Goal: Check status: Check status

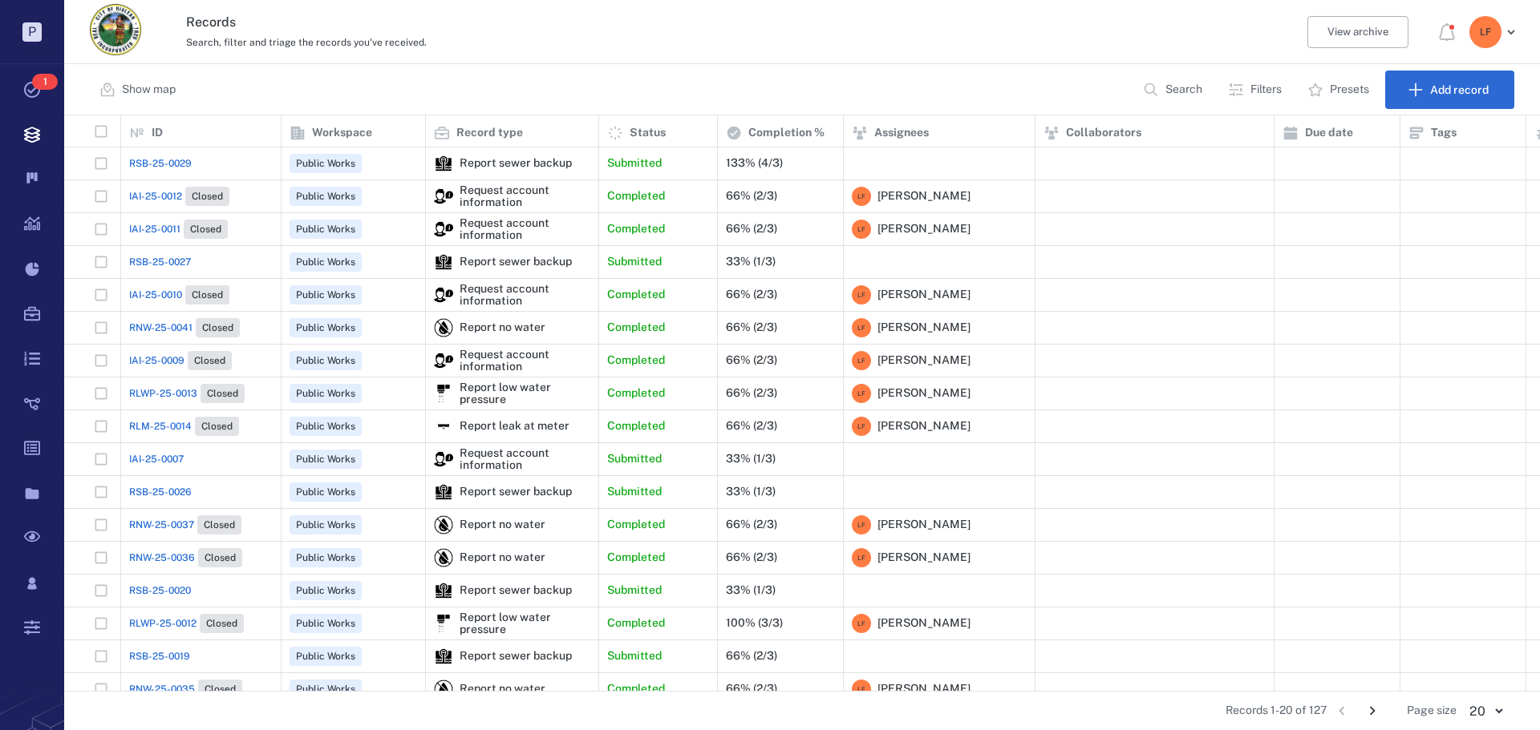
click at [170, 257] on span "RSB-25-0027" at bounding box center [160, 262] width 62 height 14
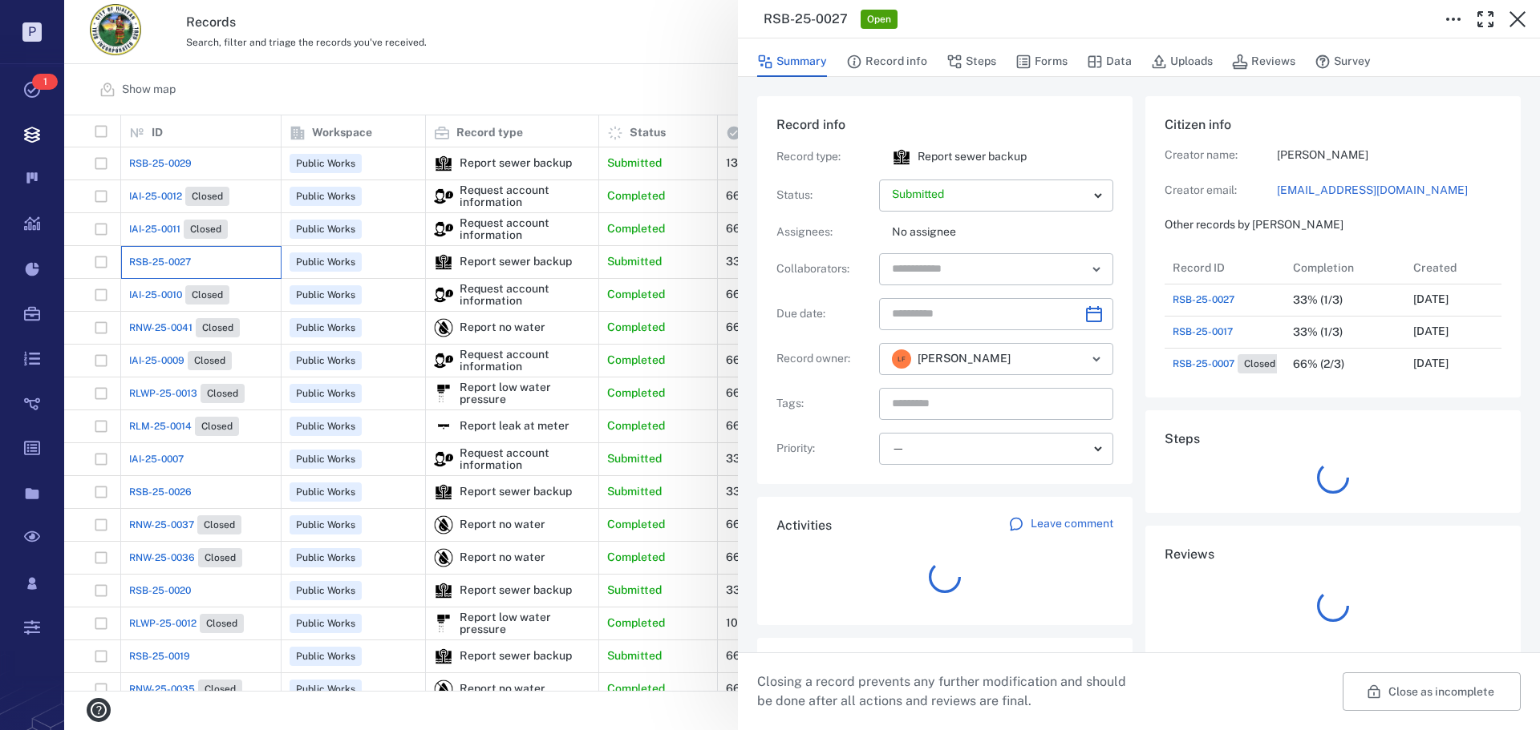
scroll to position [13, 13]
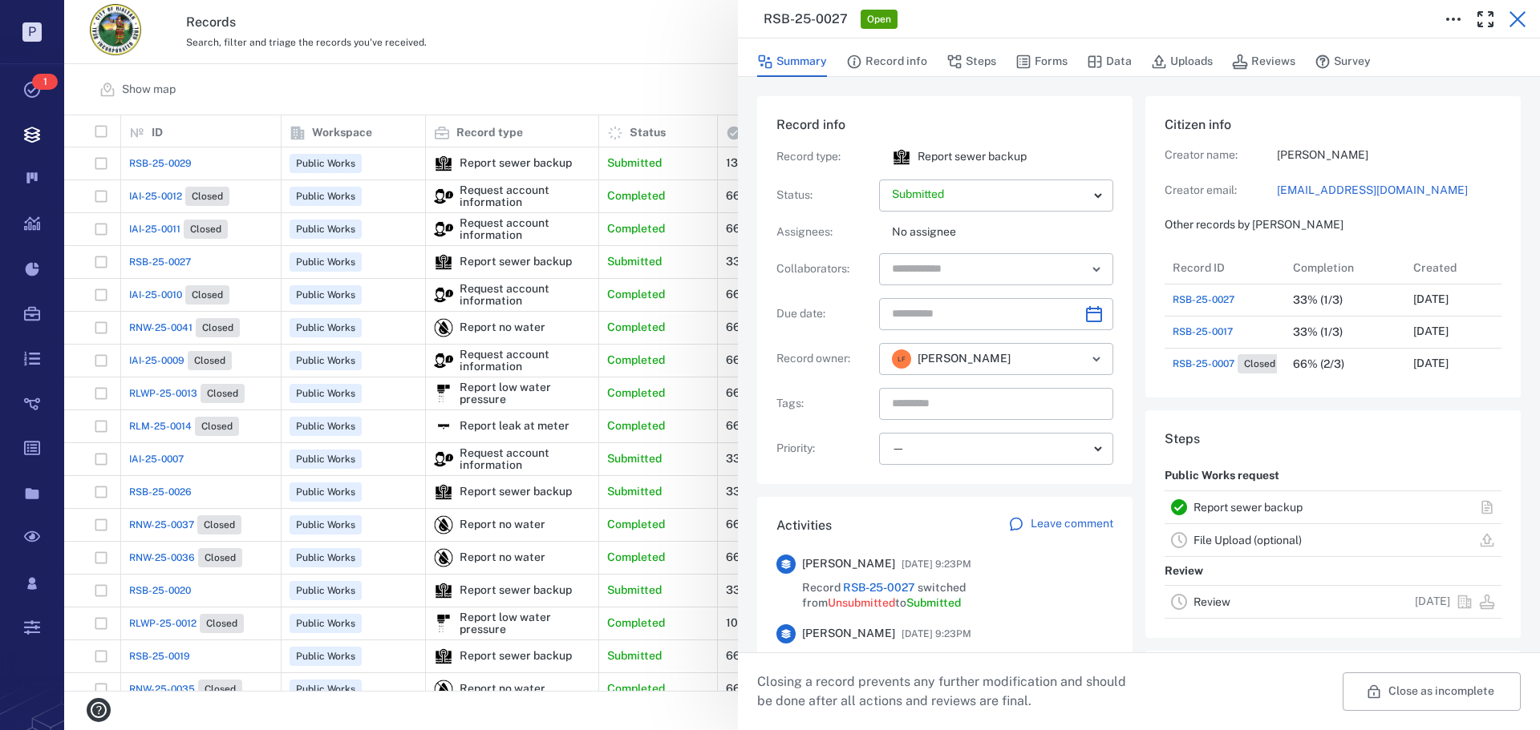
click at [1510, 17] on icon "button" at bounding box center [1517, 19] width 19 height 19
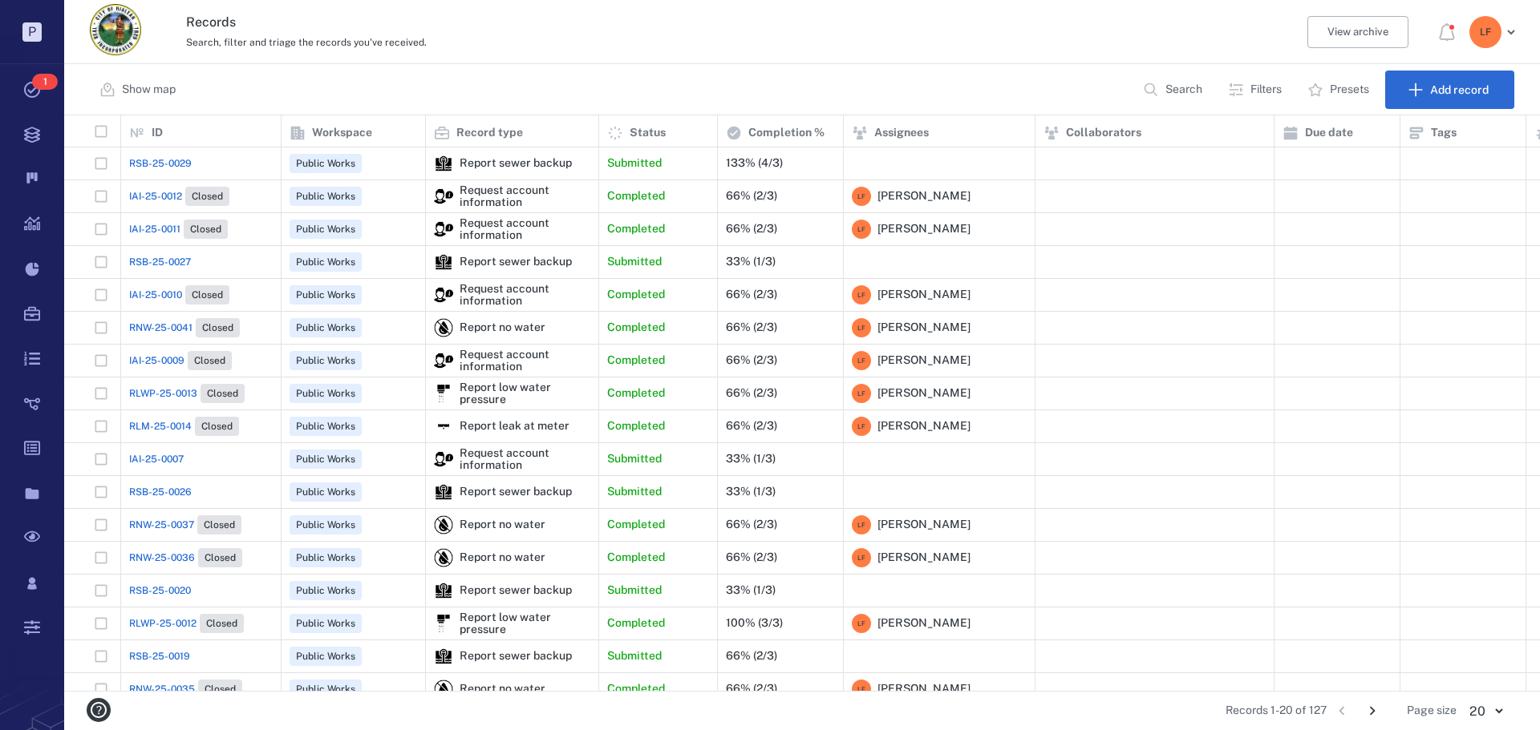
click at [174, 163] on span "RSB-25-0029" at bounding box center [160, 163] width 63 height 14
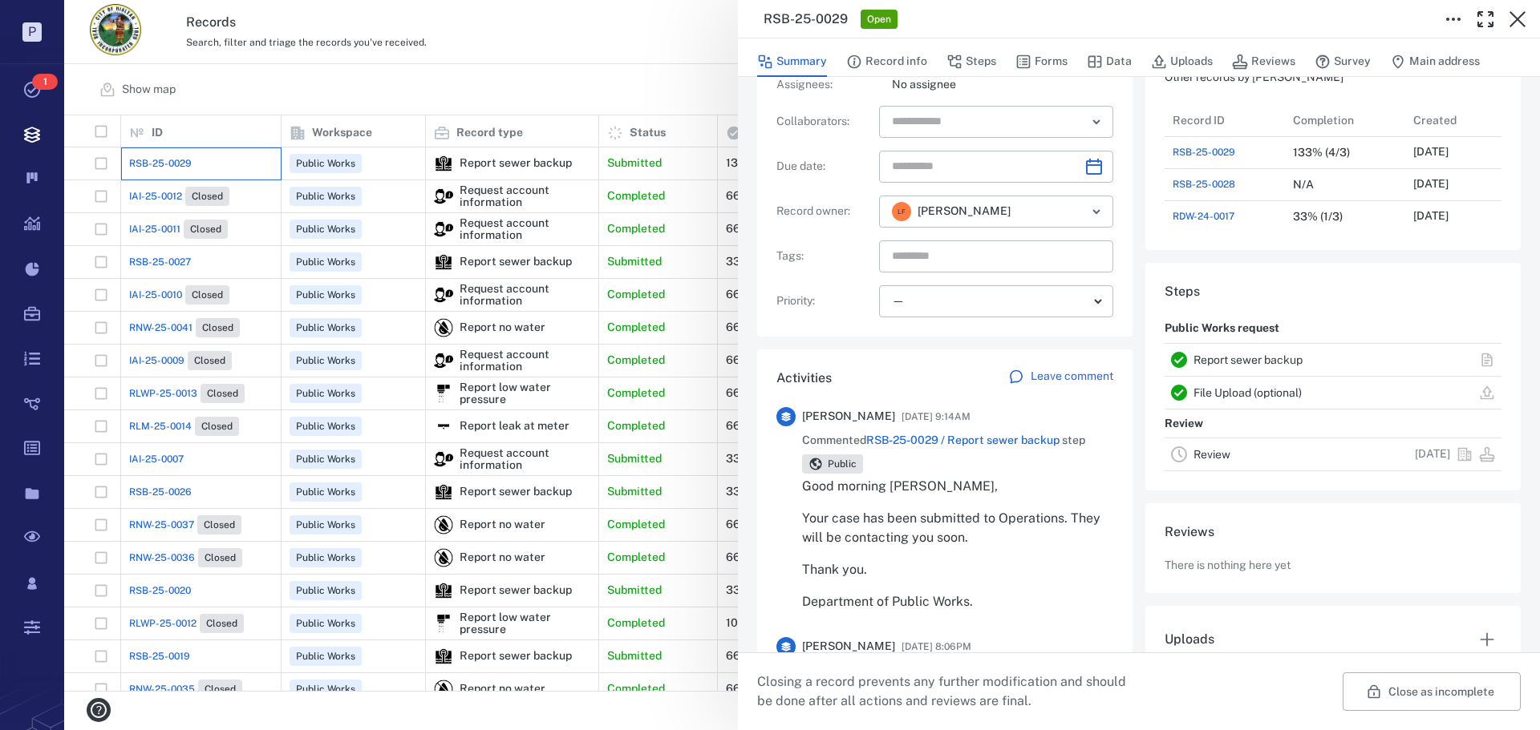
scroll to position [160, 0]
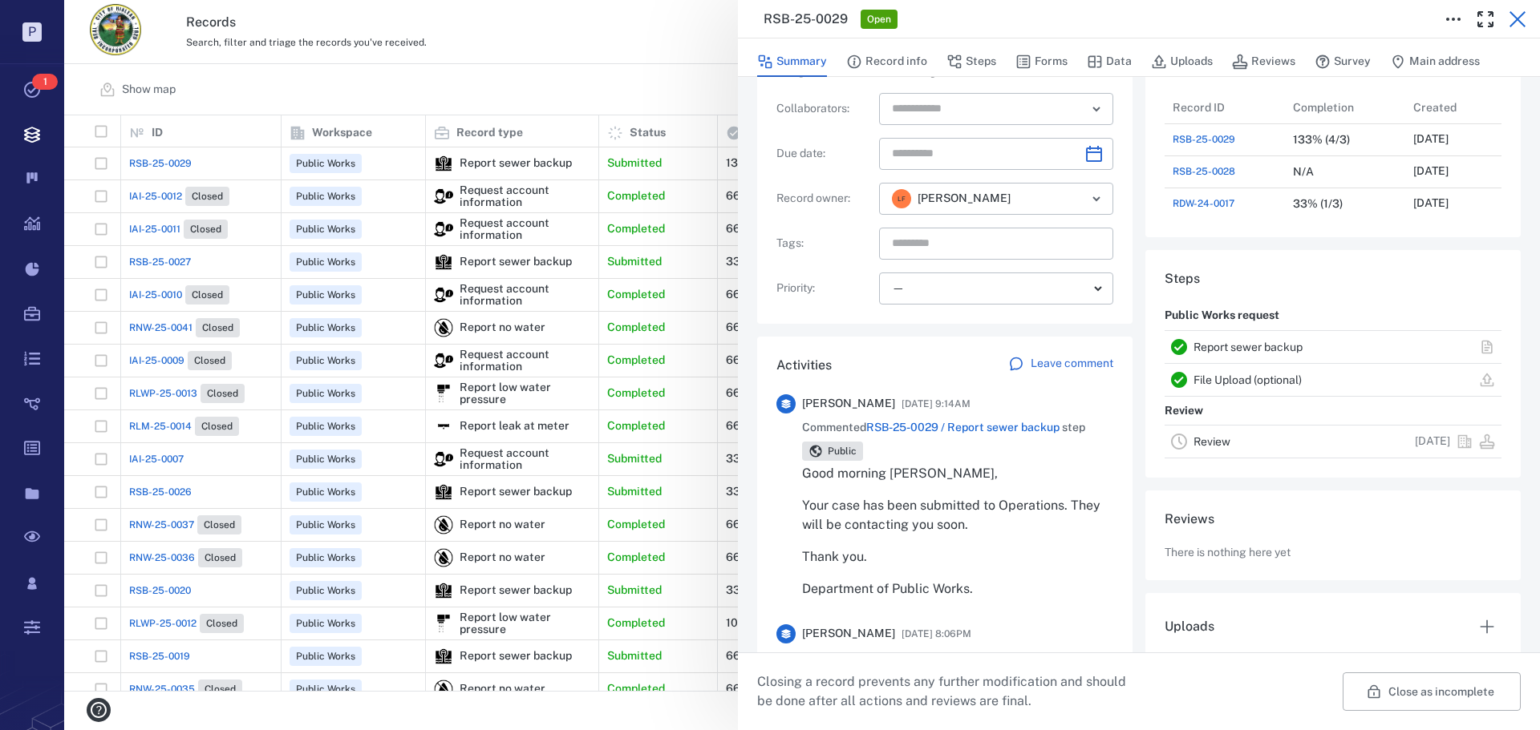
click at [1516, 19] on icon "button" at bounding box center [1517, 19] width 16 height 16
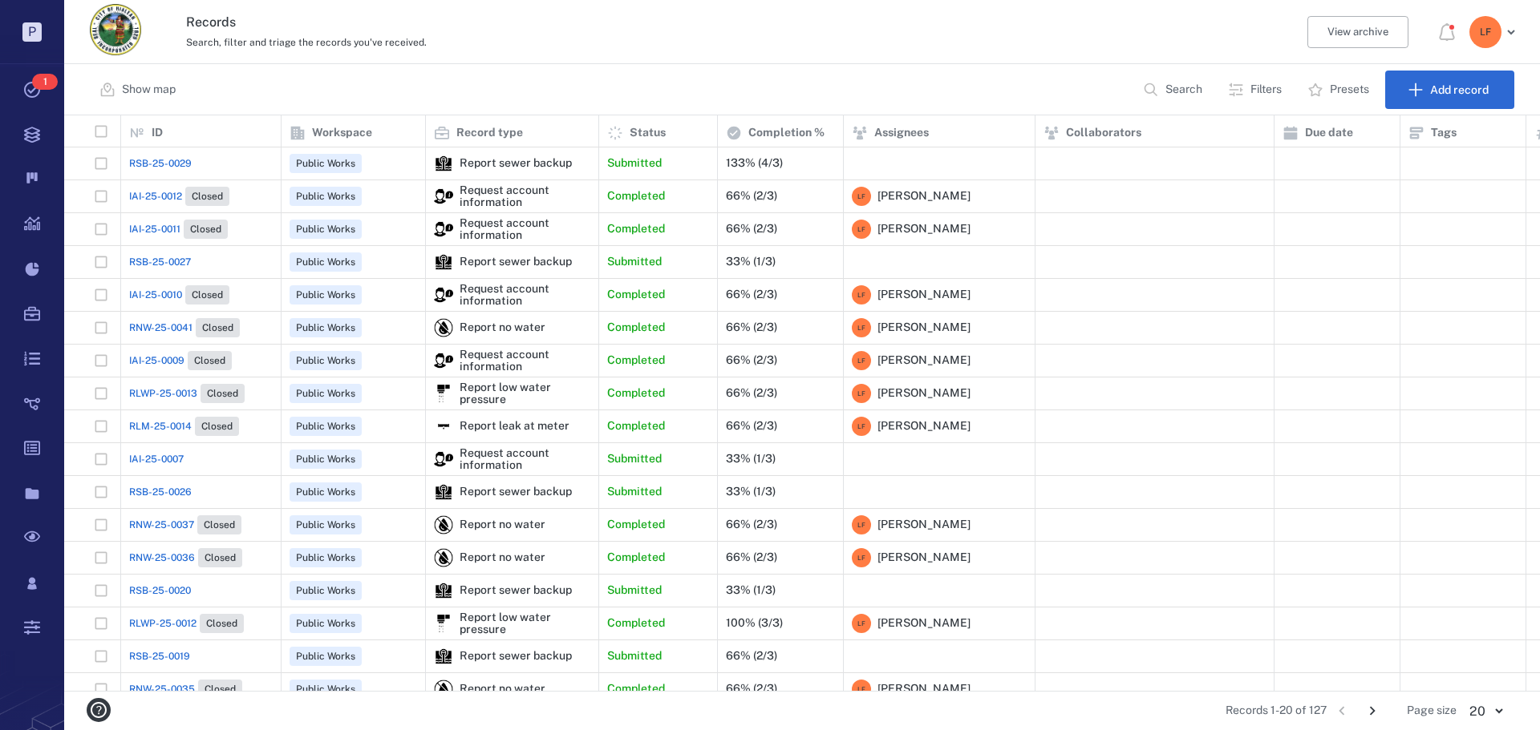
click at [165, 454] on span "IAI-25-0007" at bounding box center [156, 459] width 55 height 14
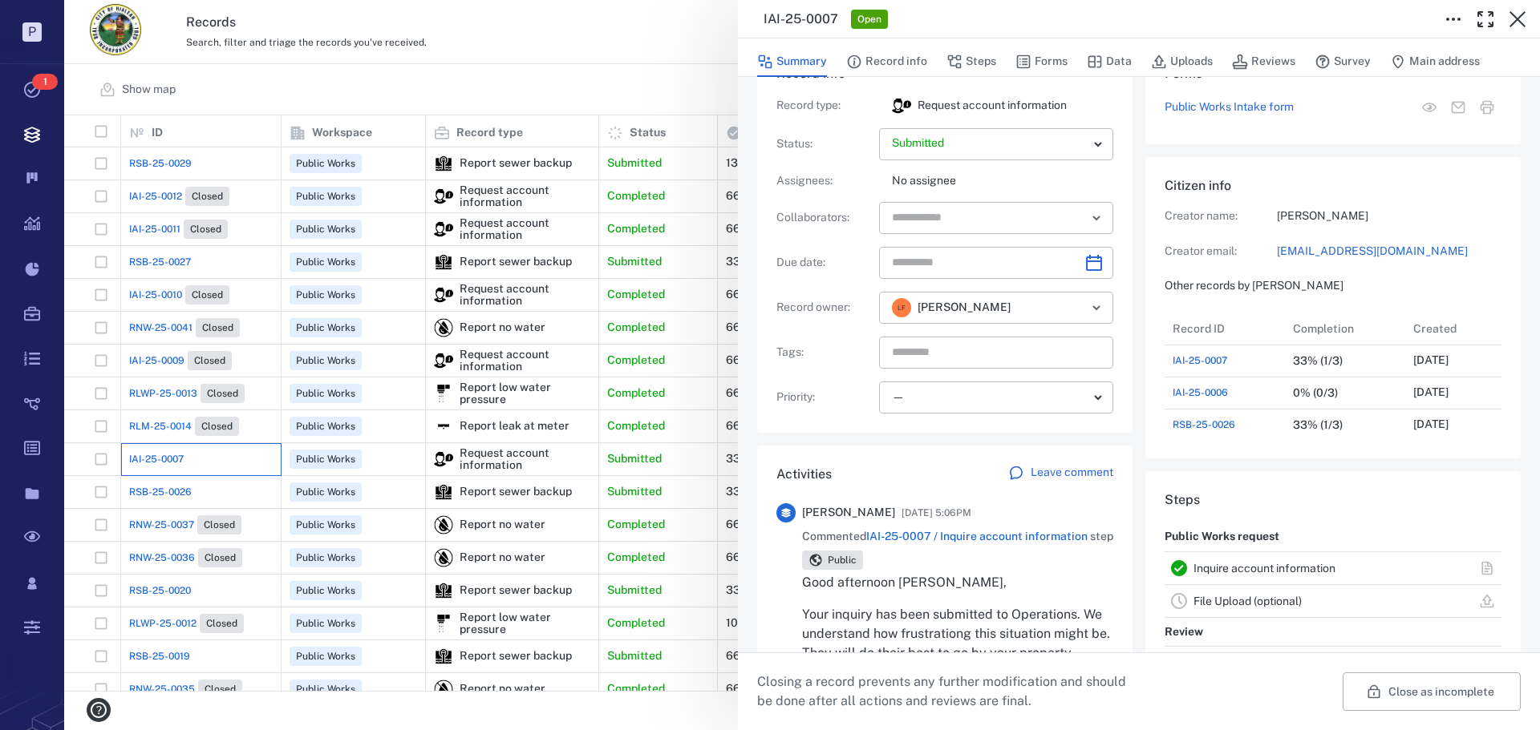
scroll to position [318, 0]
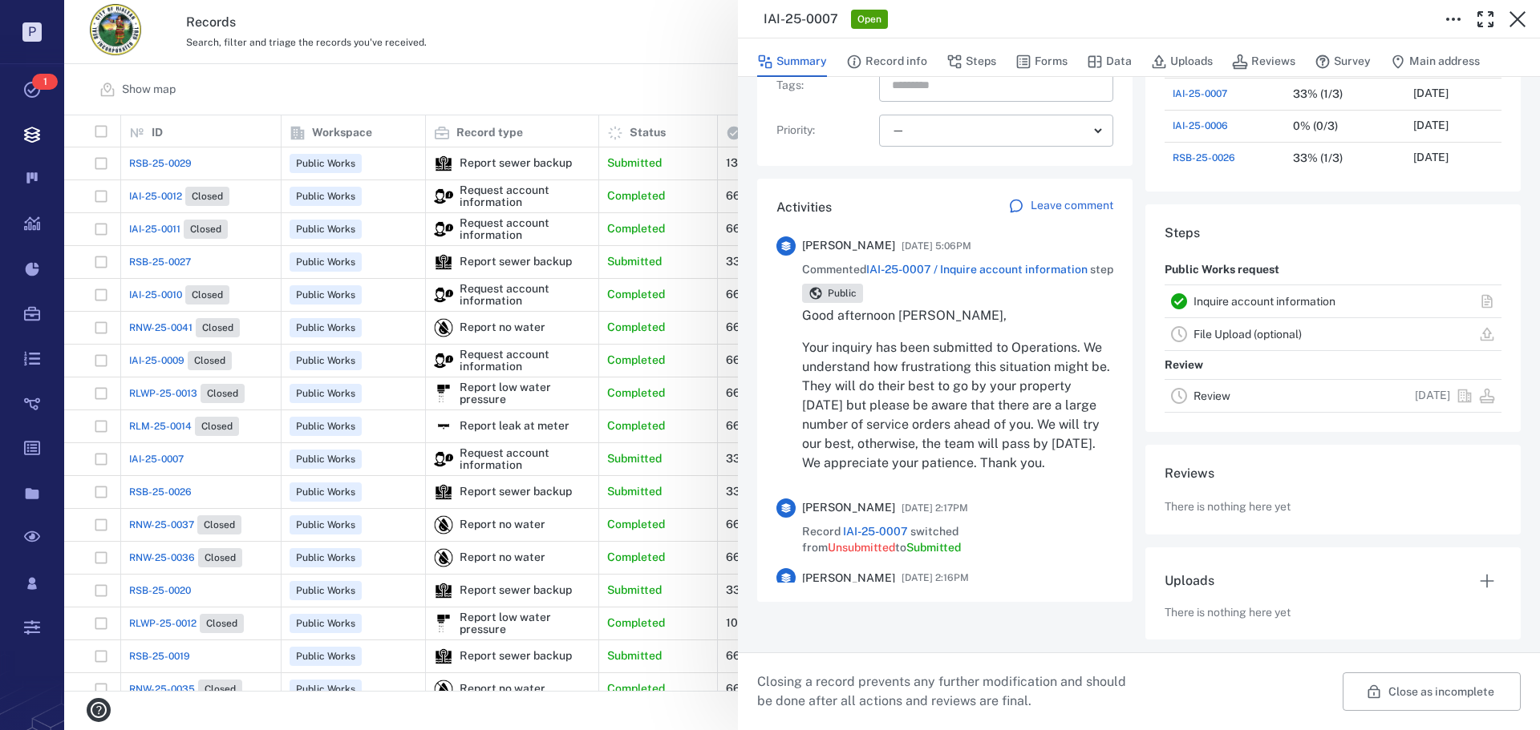
click at [1527, 16] on button "button" at bounding box center [1517, 19] width 32 height 32
